Goal: Information Seeking & Learning: Learn about a topic

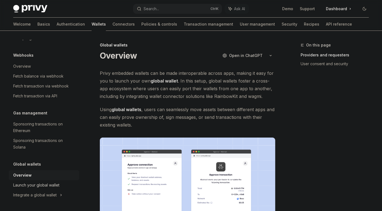
click at [39, 185] on div "Launch your global wallet" at bounding box center [36, 185] width 46 height 7
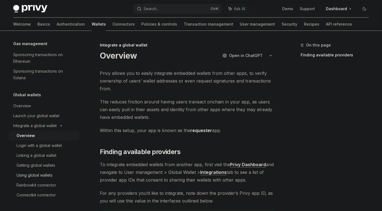
scroll to position [84, 0]
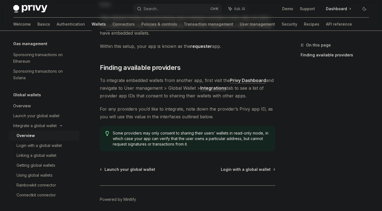
click at [39, 108] on div "Overview" at bounding box center [44, 106] width 63 height 7
type textarea "*"
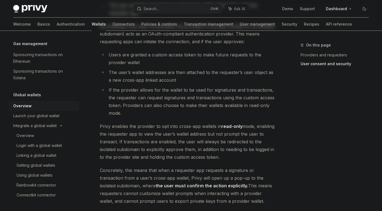
scroll to position [487, 0]
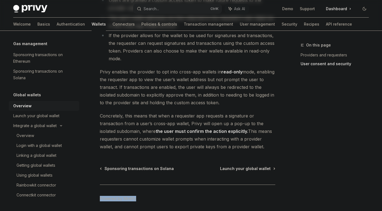
drag, startPoint x: 99, startPoint y: 57, endPoint x: 254, endPoint y: 150, distance: 180.5
copy div "Lorem ipsumdol sita conse adipiscing elitsed doe tempor incidid ut l etdol-mag …"
click at [332, 130] on div "On this page Providers and requesters User consent and security" at bounding box center [332, 126] width 84 height 169
